Goal: Check status: Check status

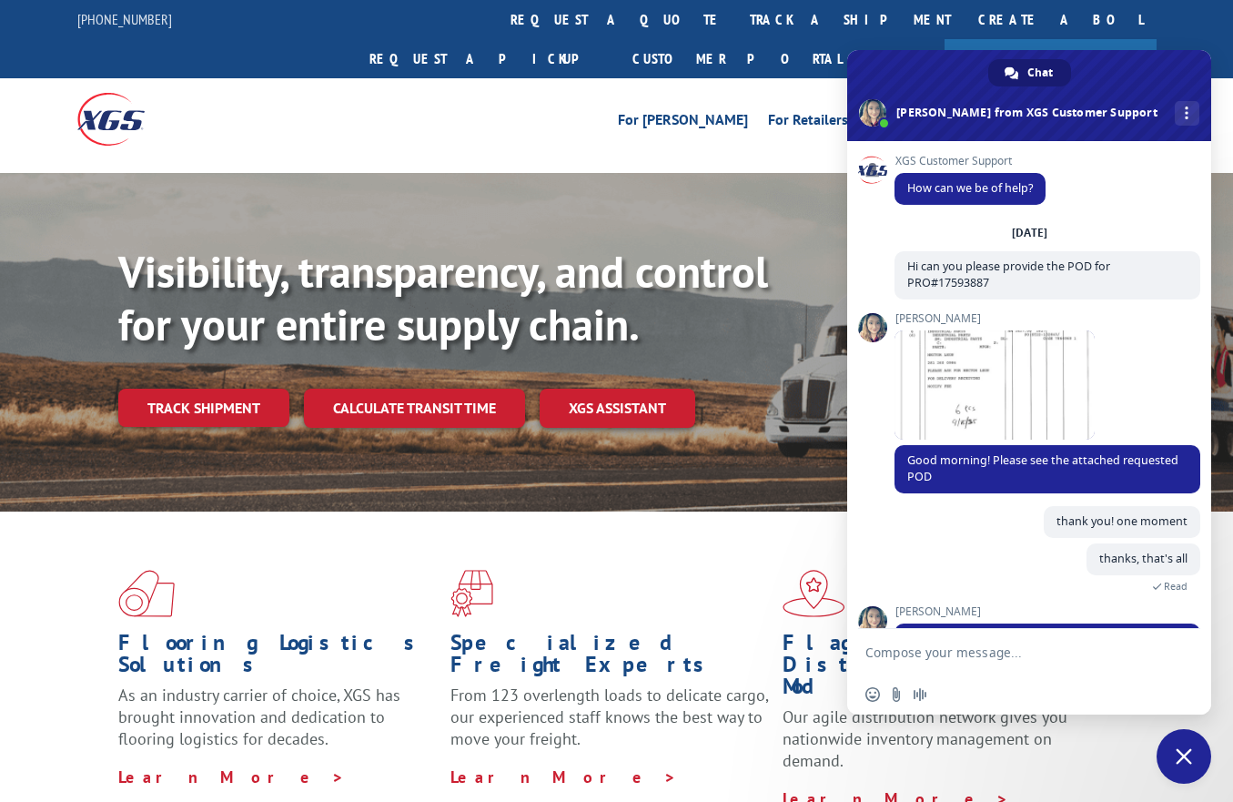
scroll to position [113, 0]
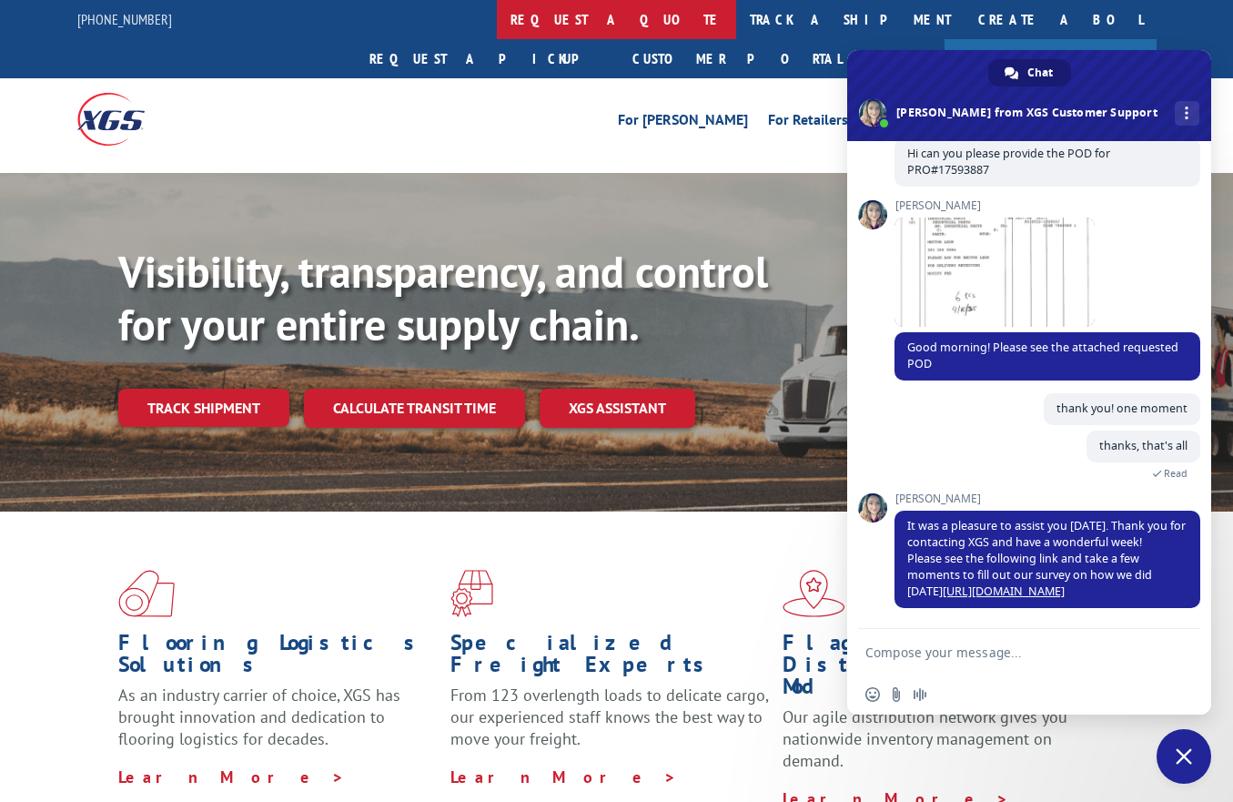
click at [497, 16] on link "request a quote" at bounding box center [616, 19] width 239 height 39
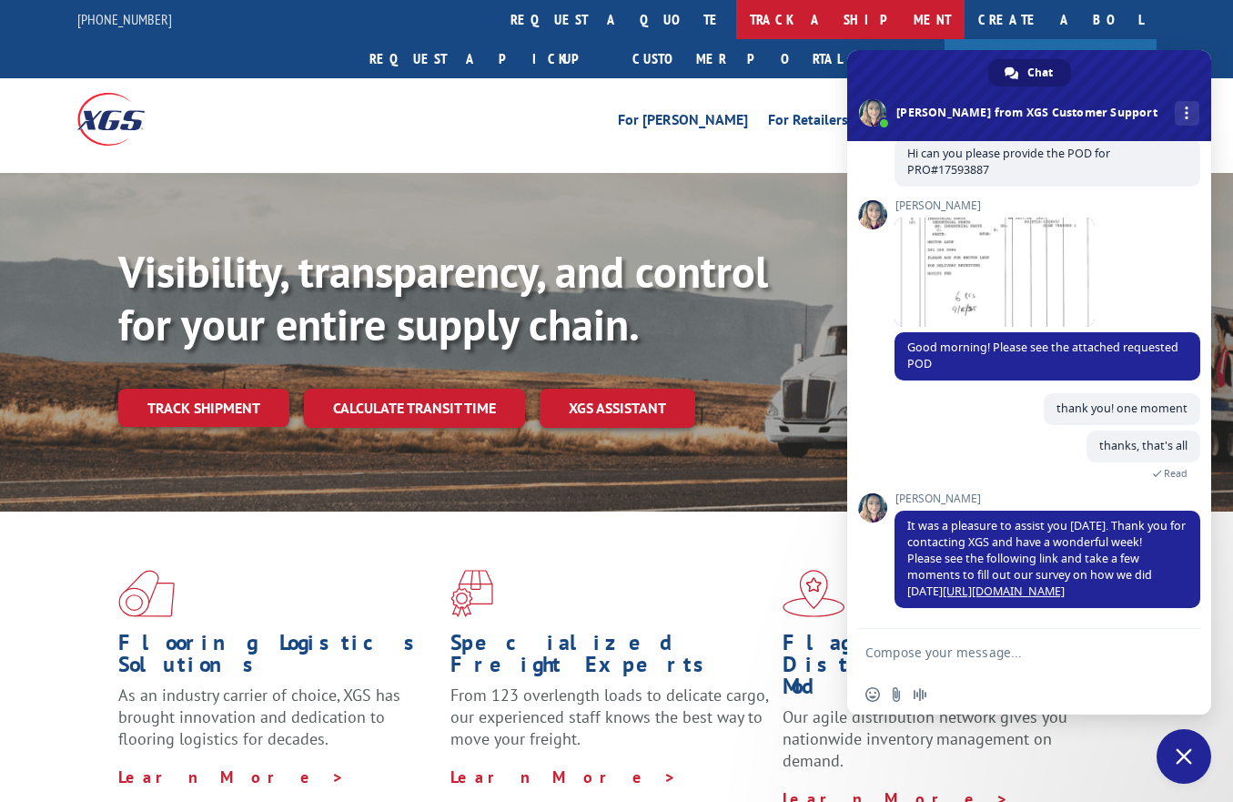
click at [736, 19] on link "track a shipment" at bounding box center [850, 19] width 228 height 39
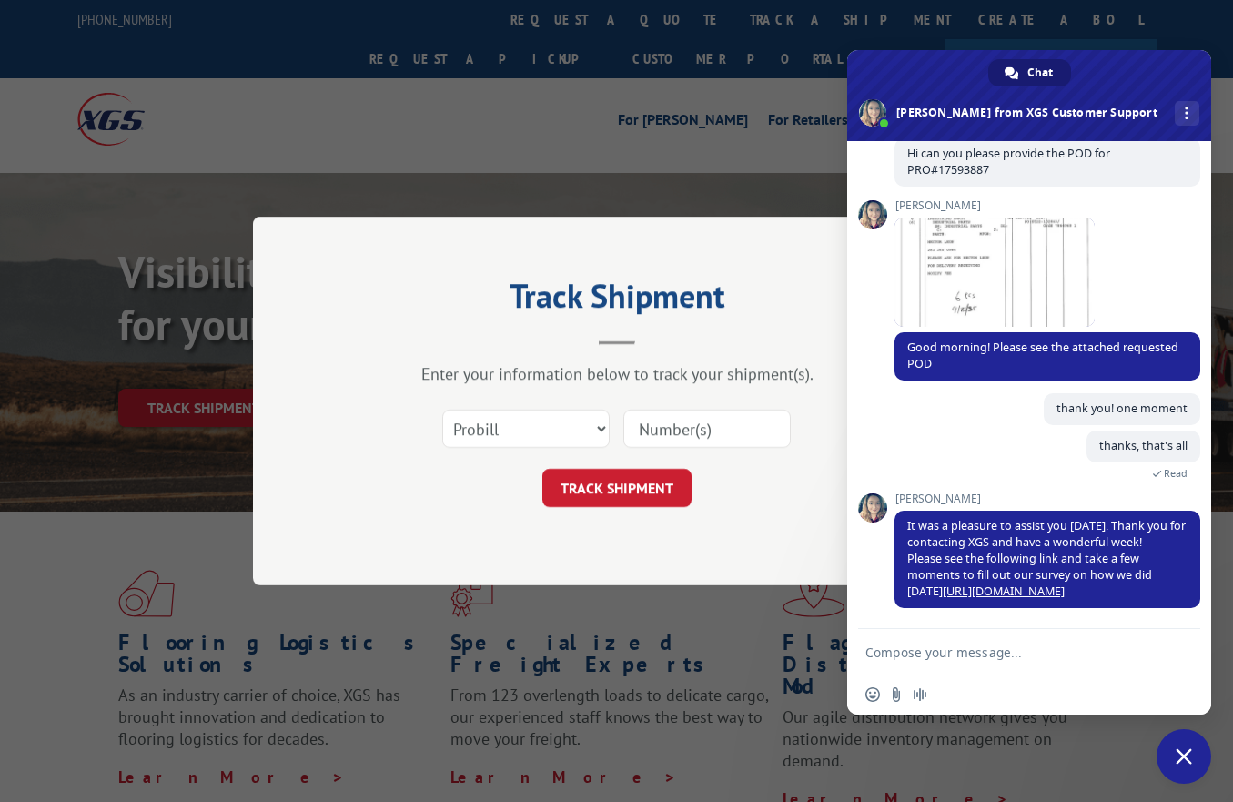
click at [698, 424] on input at bounding box center [706, 429] width 167 height 38
paste input "17603292"
type input "17603292"
click at [641, 494] on button "TRACK SHIPMENT" at bounding box center [616, 488] width 149 height 38
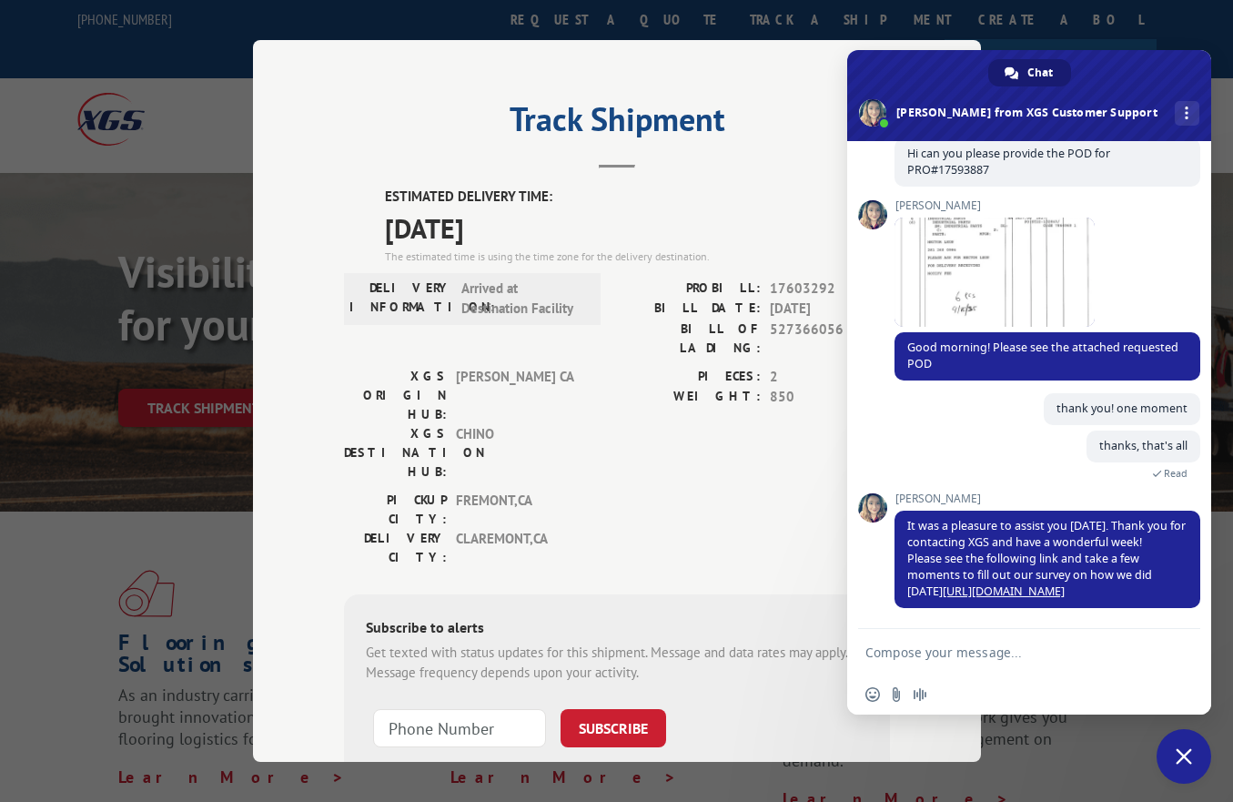
click at [596, 370] on div "XGS ORIGIN HUB: TRACY CA XGS DESTINATION HUB: CHINO PIECES: 2 WEIGHT: 850" at bounding box center [617, 429] width 546 height 124
